Goal: Use online tool/utility

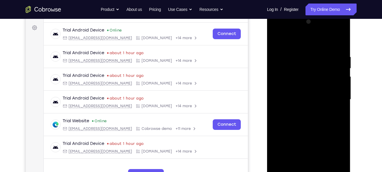
scroll to position [124, 0]
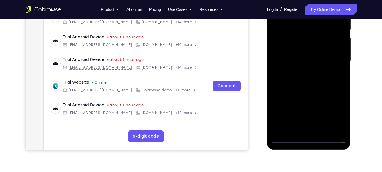
click at [309, 143] on div at bounding box center [308, 60] width 74 height 165
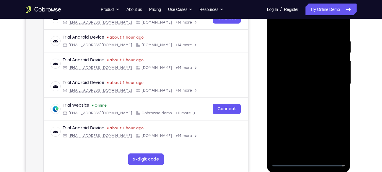
scroll to position [99, 0]
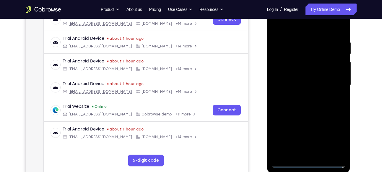
click at [338, 140] on div at bounding box center [308, 85] width 74 height 165
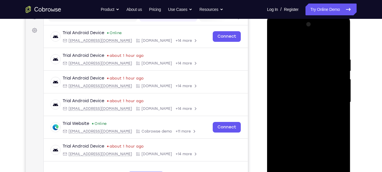
scroll to position [81, 0]
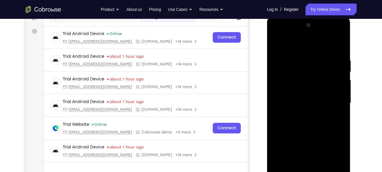
click at [300, 42] on div at bounding box center [308, 103] width 74 height 165
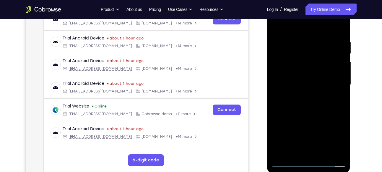
scroll to position [100, 0]
click at [333, 84] on div at bounding box center [308, 84] width 74 height 165
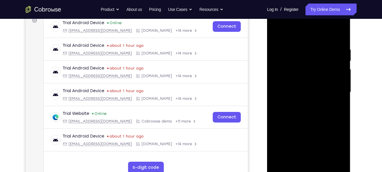
click at [300, 101] on div at bounding box center [308, 92] width 74 height 165
click at [295, 88] on div at bounding box center [308, 92] width 74 height 165
click at [296, 78] on div at bounding box center [308, 92] width 74 height 165
click at [302, 90] on div at bounding box center [308, 92] width 74 height 165
click at [309, 120] on div at bounding box center [308, 92] width 74 height 165
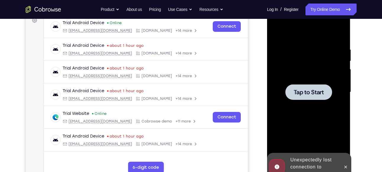
click at [313, 124] on div at bounding box center [308, 92] width 74 height 165
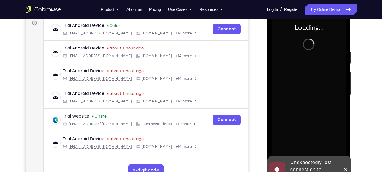
scroll to position [89, 0]
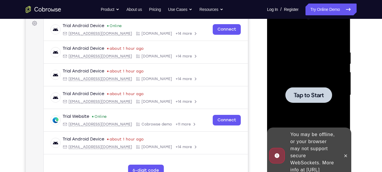
click at [309, 88] on div at bounding box center [308, 95] width 47 height 16
click at [308, 92] on span "Tap to Start" at bounding box center [308, 95] width 30 height 6
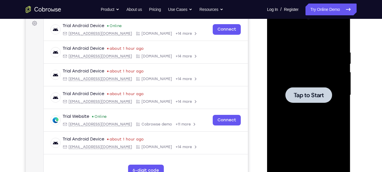
click at [308, 92] on span "Tap to Start" at bounding box center [308, 95] width 30 height 6
click at [313, 100] on div at bounding box center [308, 95] width 47 height 16
click at [292, 80] on div at bounding box center [308, 95] width 74 height 165
click at [303, 98] on span "Tap to Start" at bounding box center [308, 95] width 30 height 6
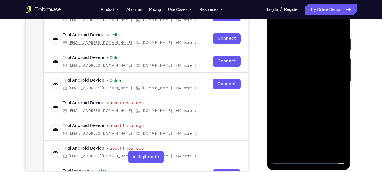
scroll to position [104, 0]
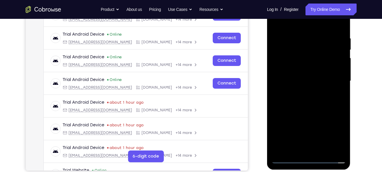
click at [309, 160] on div at bounding box center [308, 81] width 74 height 165
click at [336, 131] on div at bounding box center [308, 81] width 74 height 165
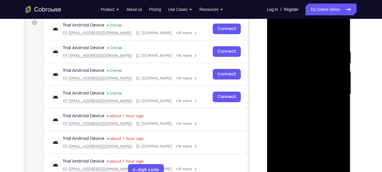
scroll to position [88, 0]
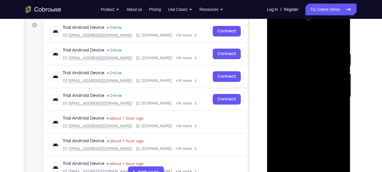
click at [294, 41] on div at bounding box center [308, 96] width 74 height 165
click at [333, 98] on div at bounding box center [308, 96] width 74 height 165
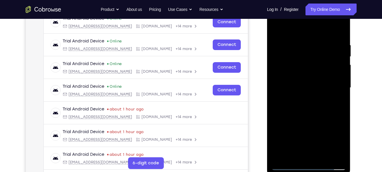
click at [315, 157] on div at bounding box center [308, 87] width 74 height 165
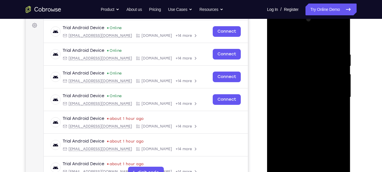
scroll to position [94, 0]
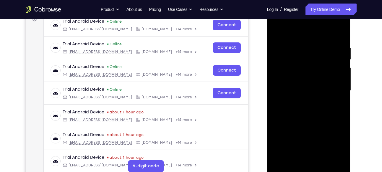
click at [302, 85] on div at bounding box center [308, 90] width 74 height 165
click at [288, 67] on div at bounding box center [308, 90] width 74 height 165
click at [290, 80] on div at bounding box center [308, 90] width 74 height 165
click at [305, 91] on div at bounding box center [308, 90] width 74 height 165
click at [306, 109] on div at bounding box center [308, 90] width 74 height 165
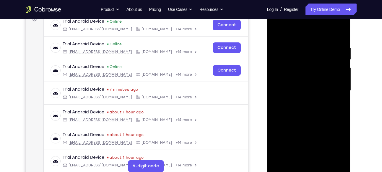
click at [321, 107] on div at bounding box center [308, 90] width 74 height 165
click at [318, 108] on div at bounding box center [308, 90] width 74 height 165
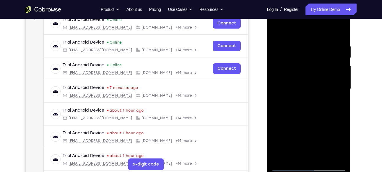
scroll to position [95, 0]
click at [322, 160] on div at bounding box center [308, 89] width 74 height 165
click at [306, 114] on div at bounding box center [308, 89] width 74 height 165
click at [308, 116] on div at bounding box center [308, 89] width 74 height 165
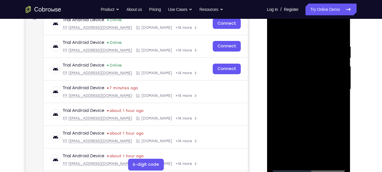
click at [320, 158] on div at bounding box center [308, 89] width 74 height 165
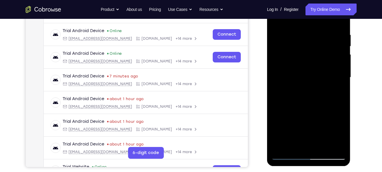
scroll to position [107, 0]
click at [320, 148] on div at bounding box center [308, 77] width 74 height 165
click at [321, 148] on div at bounding box center [308, 77] width 74 height 165
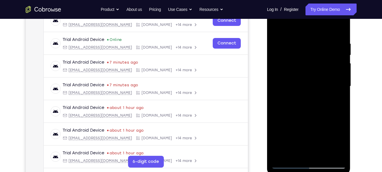
scroll to position [99, 0]
click at [315, 118] on div at bounding box center [308, 86] width 74 height 165
click at [309, 83] on div at bounding box center [308, 86] width 74 height 165
click at [303, 151] on div at bounding box center [308, 86] width 74 height 165
click at [297, 100] on div at bounding box center [308, 86] width 74 height 165
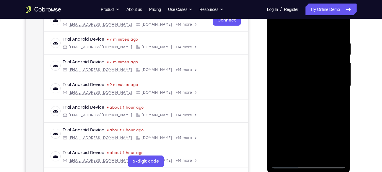
click at [294, 101] on div at bounding box center [308, 86] width 74 height 165
click at [295, 101] on div at bounding box center [308, 86] width 74 height 165
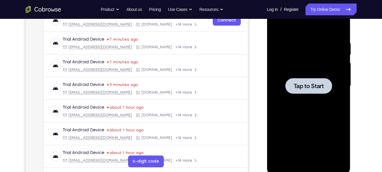
click at [311, 91] on div at bounding box center [308, 86] width 47 height 16
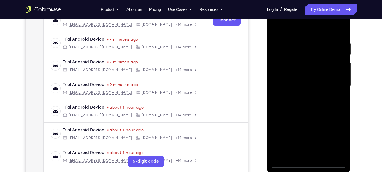
click at [309, 163] on div at bounding box center [308, 86] width 74 height 165
click at [336, 135] on div at bounding box center [308, 86] width 74 height 165
click at [291, 28] on div at bounding box center [308, 86] width 74 height 165
click at [335, 84] on div at bounding box center [308, 86] width 74 height 165
click at [317, 139] on div at bounding box center [308, 86] width 74 height 165
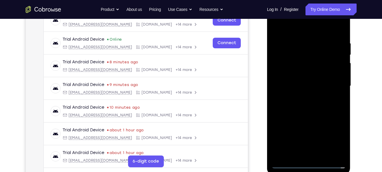
click at [303, 97] on div at bounding box center [308, 86] width 74 height 165
click at [303, 81] on div at bounding box center [308, 86] width 74 height 165
click at [298, 75] on div at bounding box center [308, 86] width 74 height 165
click at [294, 75] on div at bounding box center [308, 86] width 74 height 165
click at [289, 74] on div at bounding box center [308, 86] width 74 height 165
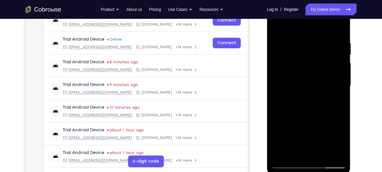
click at [300, 84] on div at bounding box center [308, 86] width 74 height 165
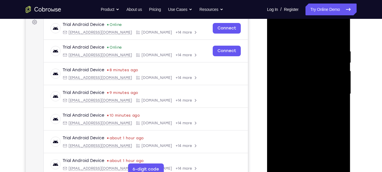
scroll to position [90, 0]
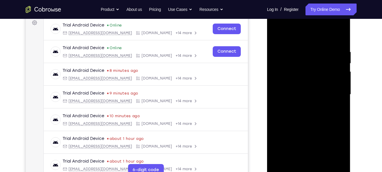
click at [297, 113] on div at bounding box center [308, 94] width 74 height 165
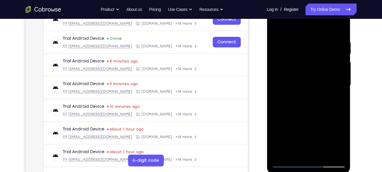
click at [323, 156] on div at bounding box center [308, 85] width 74 height 165
click at [309, 115] on div at bounding box center [308, 85] width 74 height 165
click at [297, 82] on div at bounding box center [308, 85] width 74 height 165
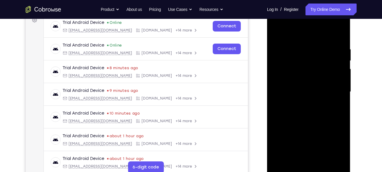
scroll to position [95, 0]
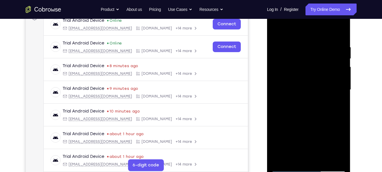
click at [277, 30] on div at bounding box center [308, 89] width 74 height 165
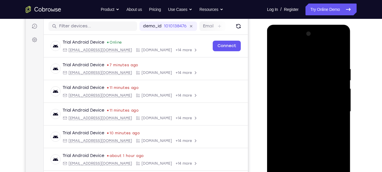
scroll to position [73, 0]
click at [278, 54] on div at bounding box center [308, 112] width 74 height 165
click at [313, 137] on div at bounding box center [308, 112] width 74 height 165
click at [318, 140] on div at bounding box center [308, 112] width 74 height 165
click at [339, 62] on div at bounding box center [308, 112] width 74 height 165
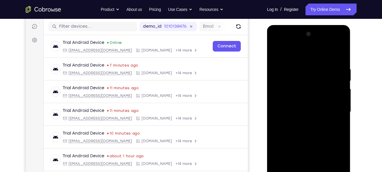
click at [341, 60] on div at bounding box center [308, 112] width 74 height 165
